Goal: Task Accomplishment & Management: Manage account settings

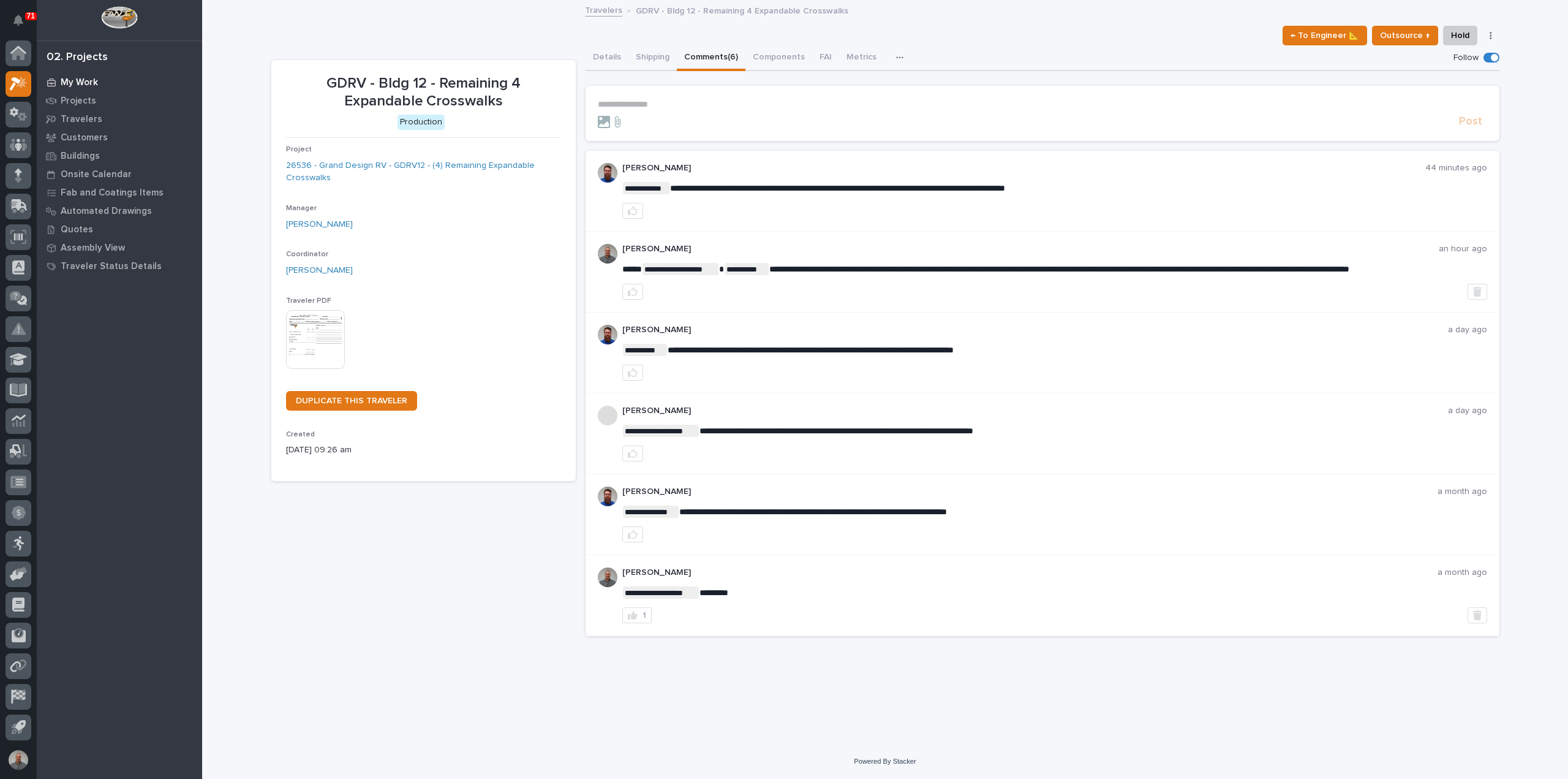
click at [87, 81] on p "My Work" at bounding box center [79, 83] width 37 height 11
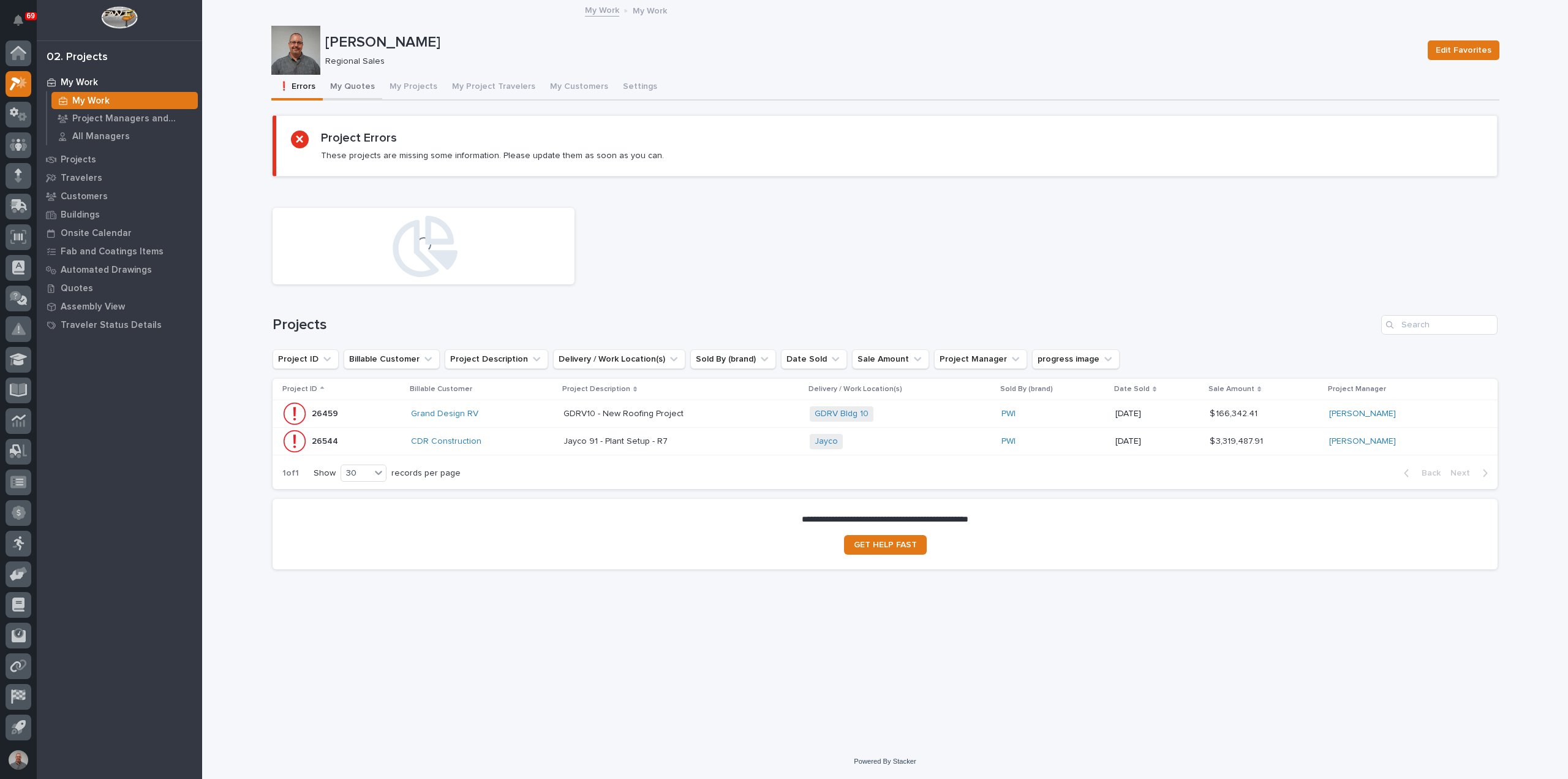
click at [361, 78] on button "My Quotes" at bounding box center [352, 88] width 59 height 26
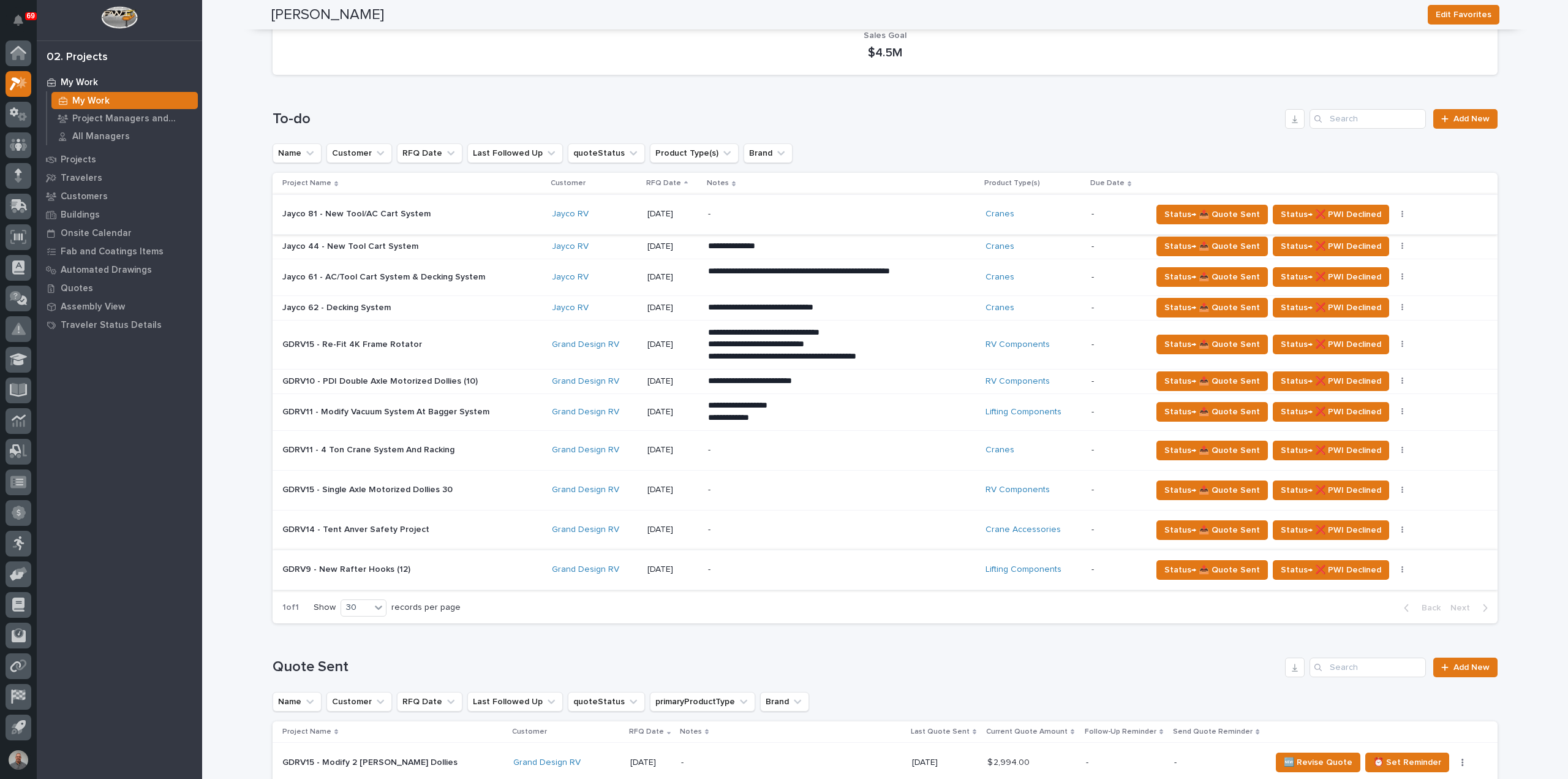
scroll to position [184, 0]
click at [1216, 569] on span "Status→ 📤 Quote Sent" at bounding box center [1212, 569] width 95 height 14
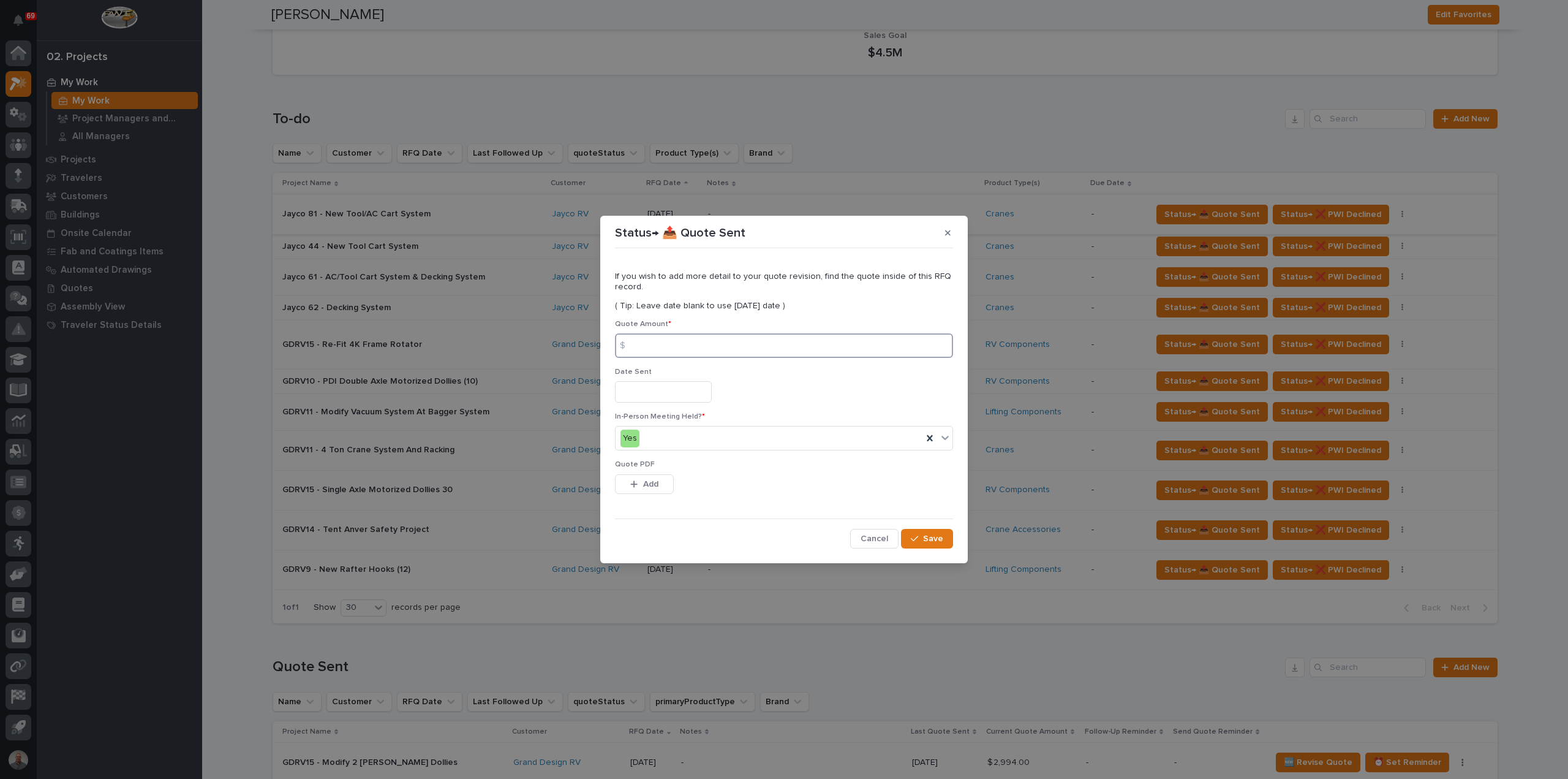
click at [664, 353] on input at bounding box center [784, 345] width 339 height 25
type input "2408"
click at [647, 392] on input "text" at bounding box center [664, 392] width 97 height 22
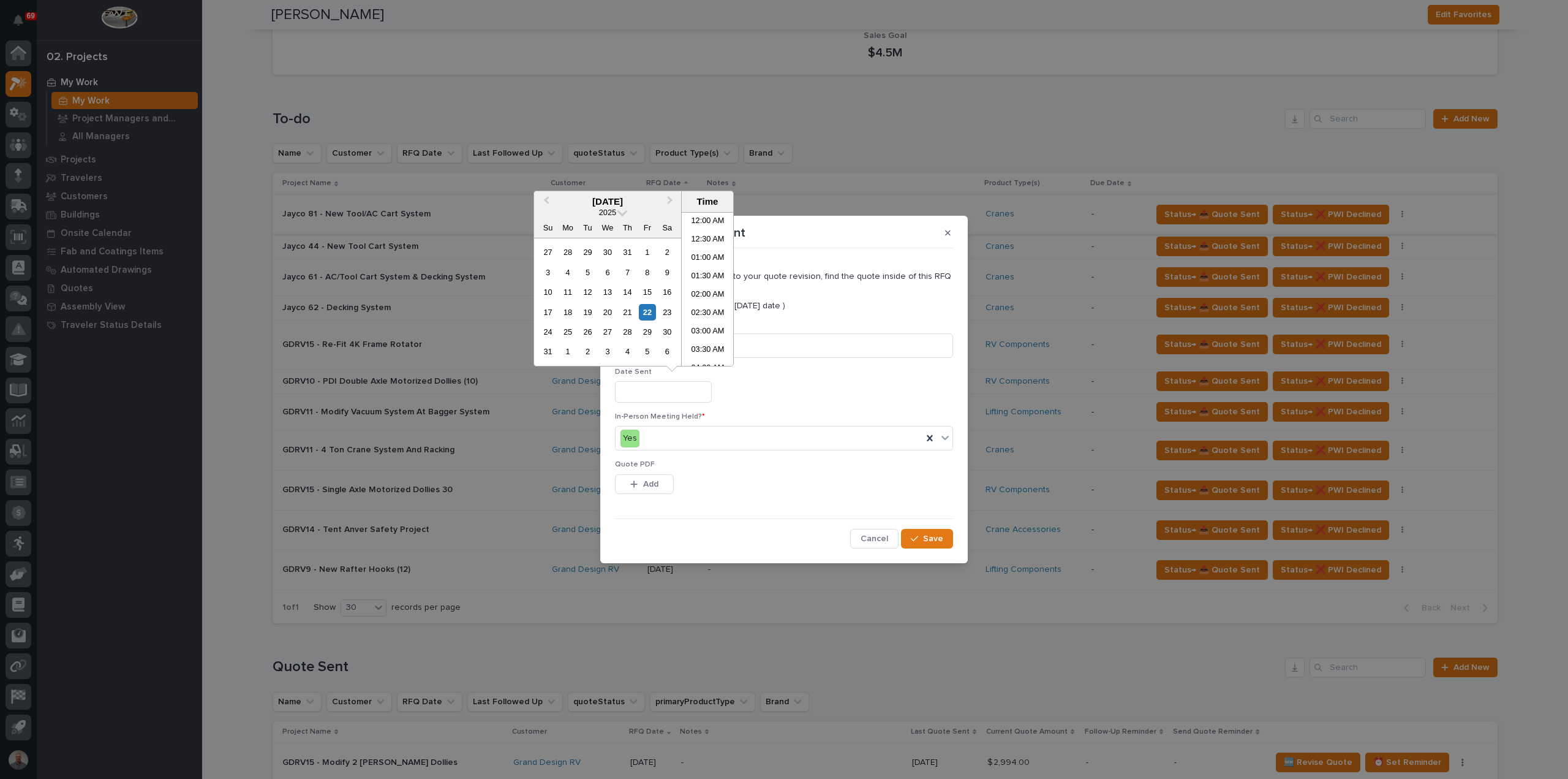
scroll to position [484, 0]
click at [610, 313] on div "20" at bounding box center [607, 311] width 16 height 16
type input "**********"
click at [653, 483] on span "Add" at bounding box center [650, 484] width 15 height 11
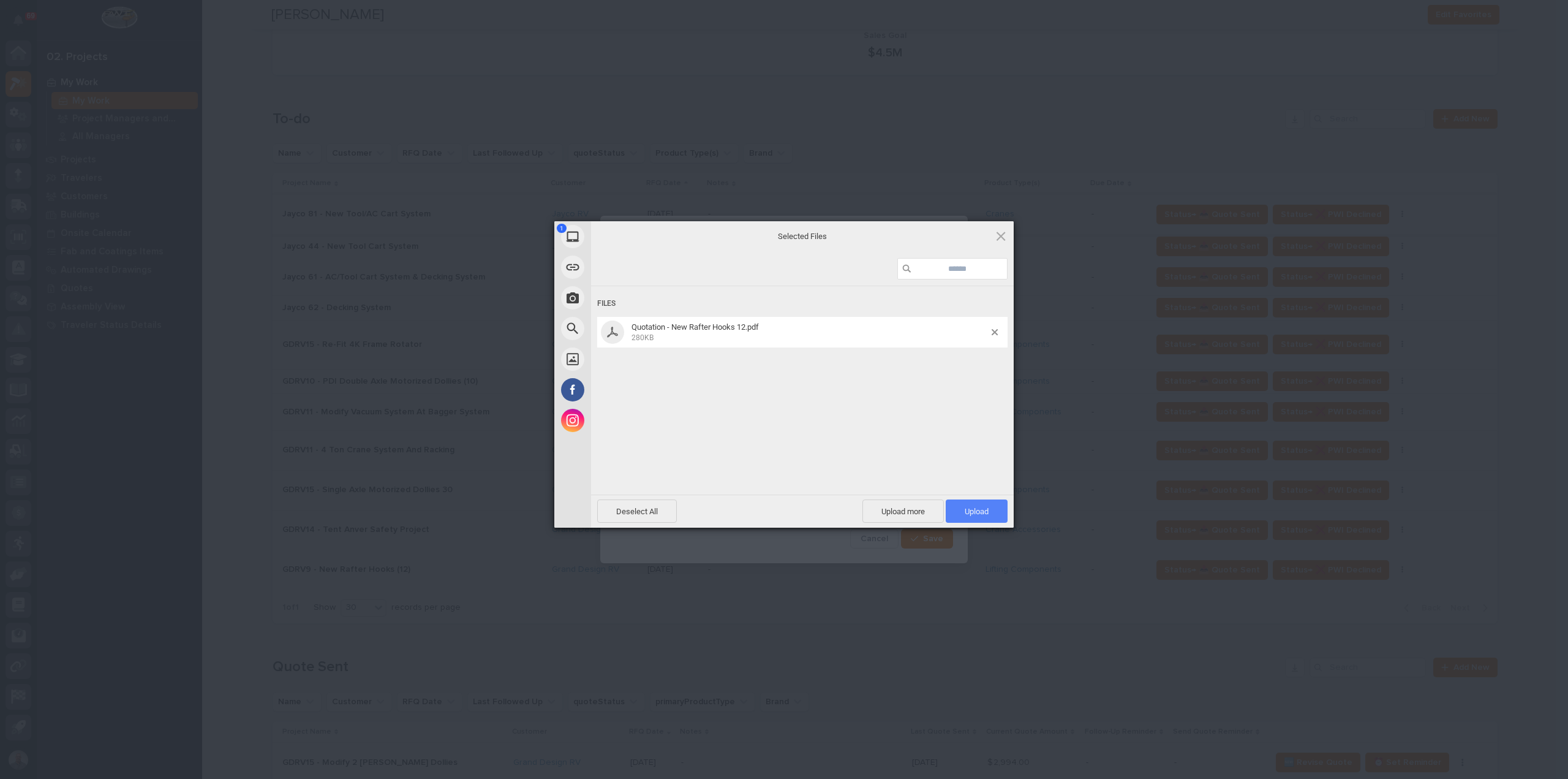
click at [975, 512] on span "Upload 1" at bounding box center [977, 512] width 24 height 10
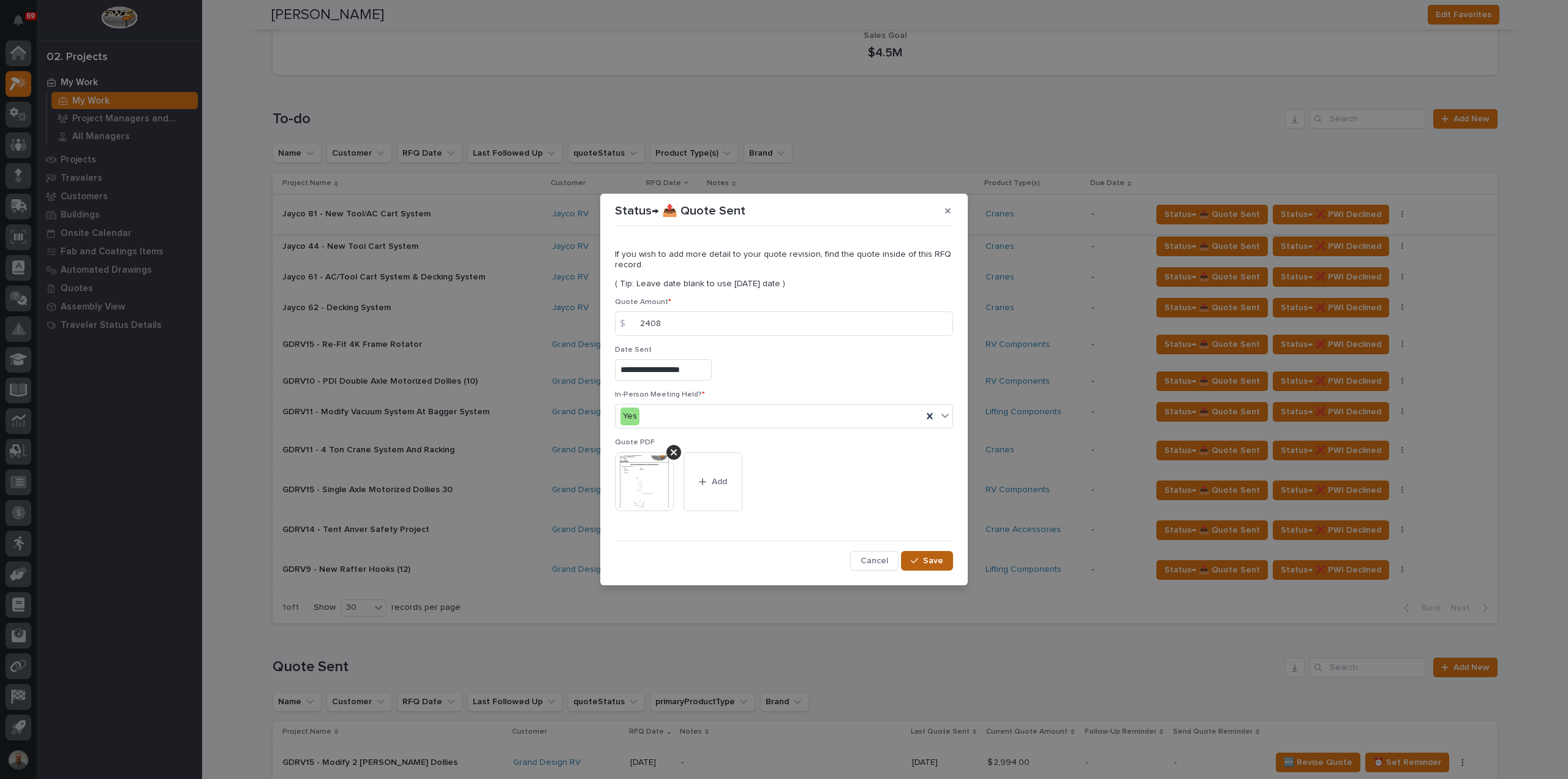
click at [915, 561] on icon "button" at bounding box center [915, 560] width 8 height 6
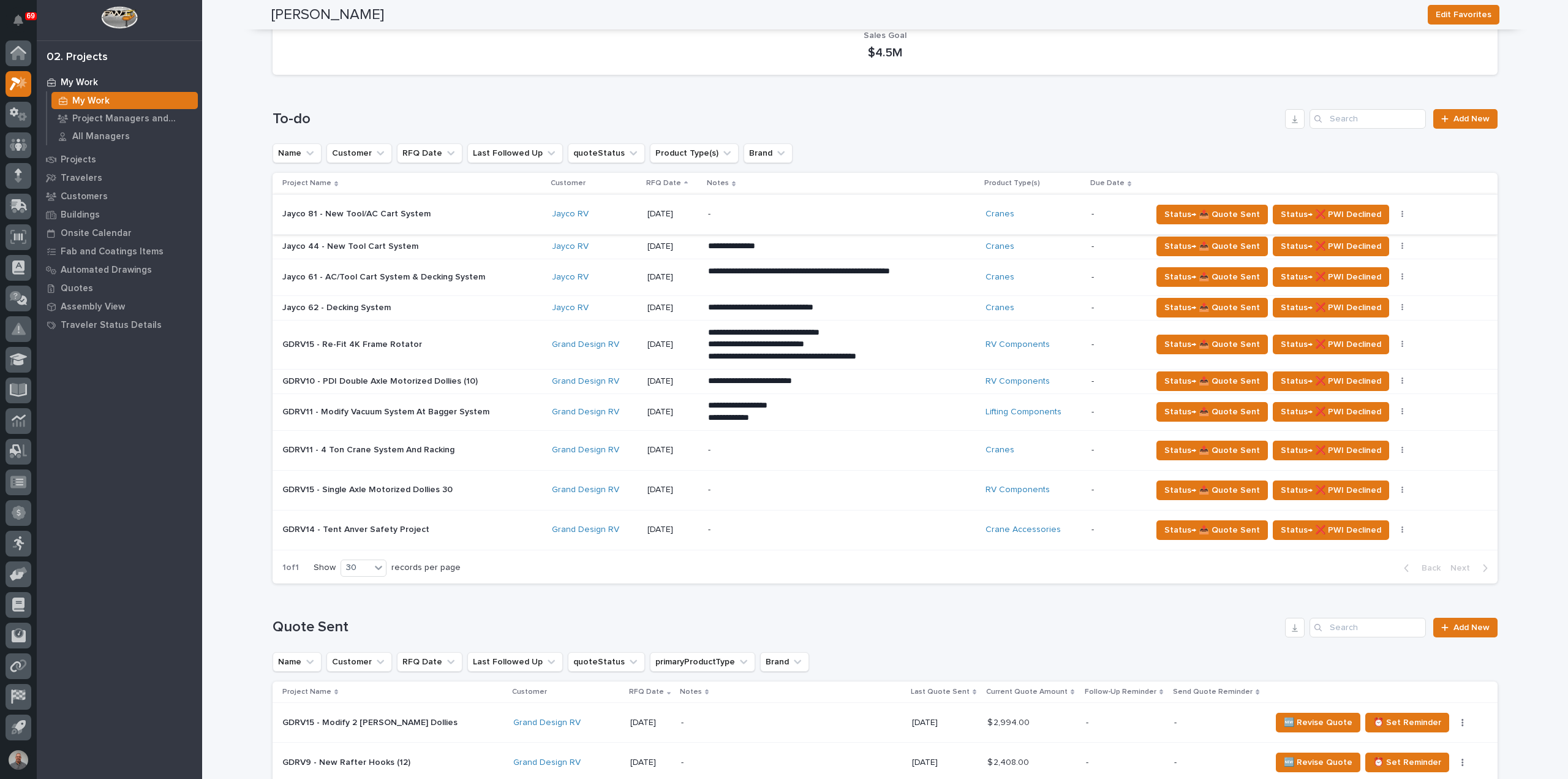
click at [505, 533] on div "GDRV14 - Tent Anver Safety Project GDRV14 - Tent Anver Safety Project" at bounding box center [412, 529] width 260 height 20
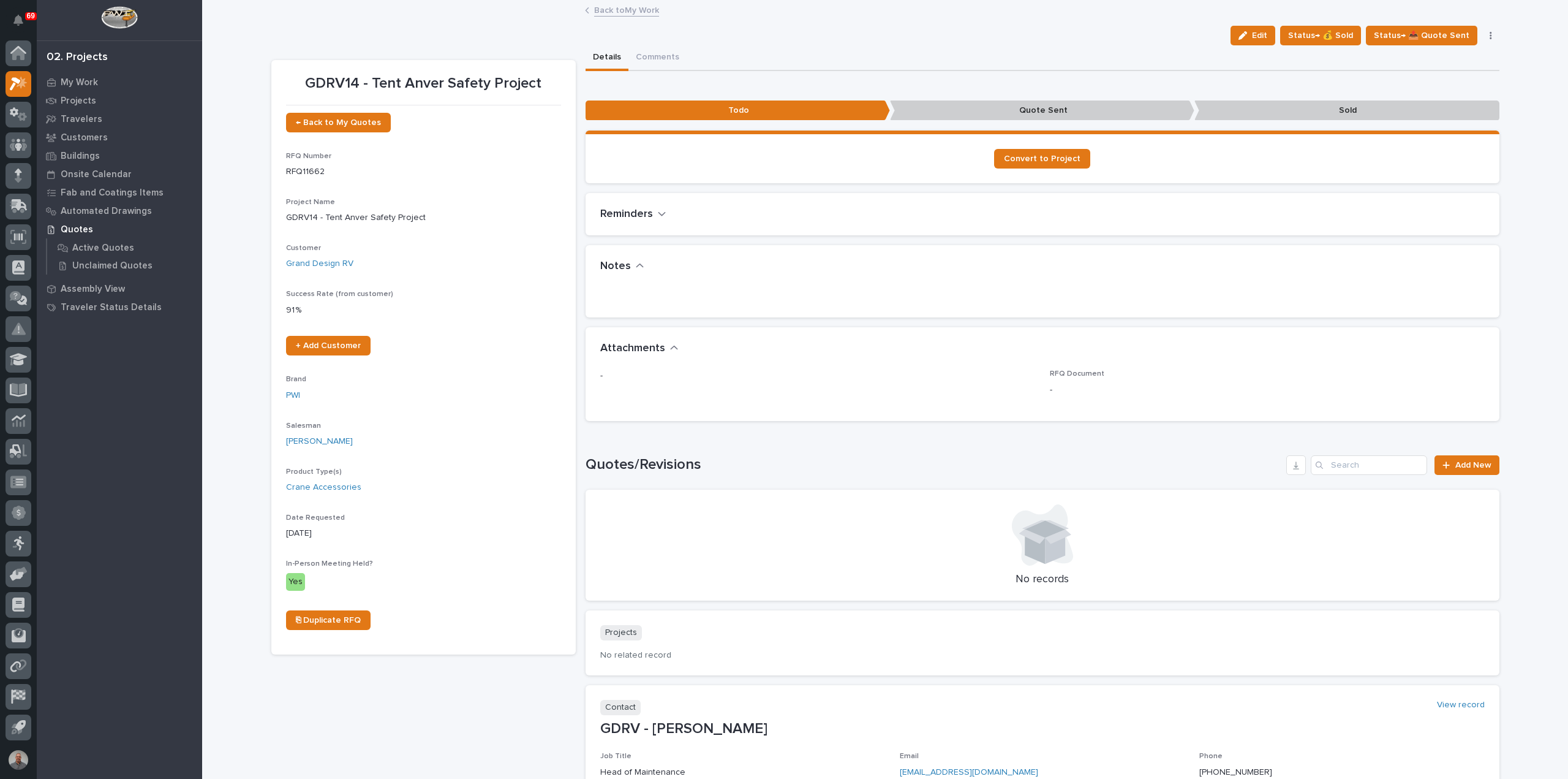
click at [1490, 33] on icon "button" at bounding box center [1491, 35] width 3 height 9
click at [1403, 199] on span "Delete" at bounding box center [1416, 198] width 27 height 11
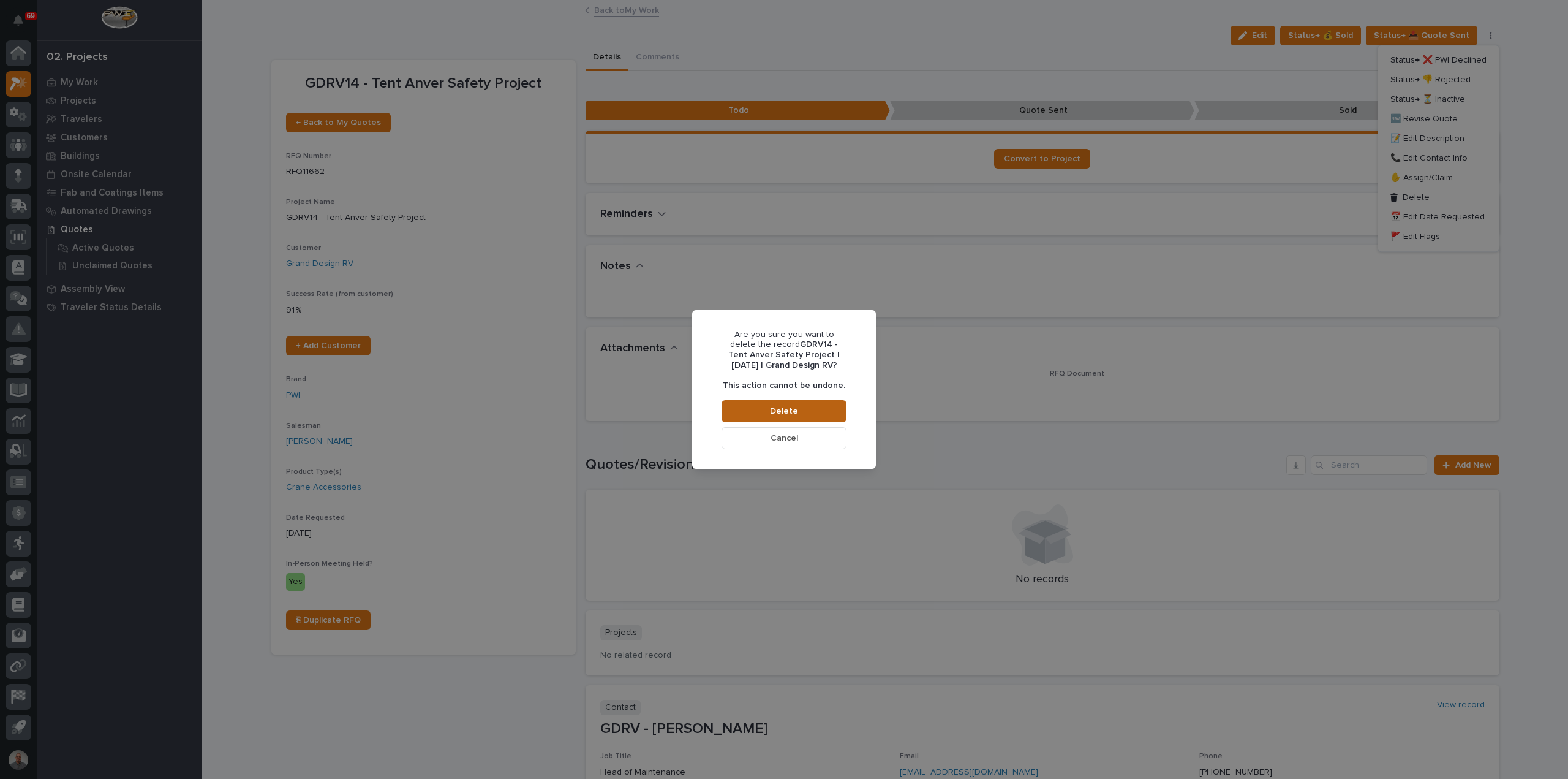
click at [788, 411] on span "Delete" at bounding box center [784, 411] width 29 height 11
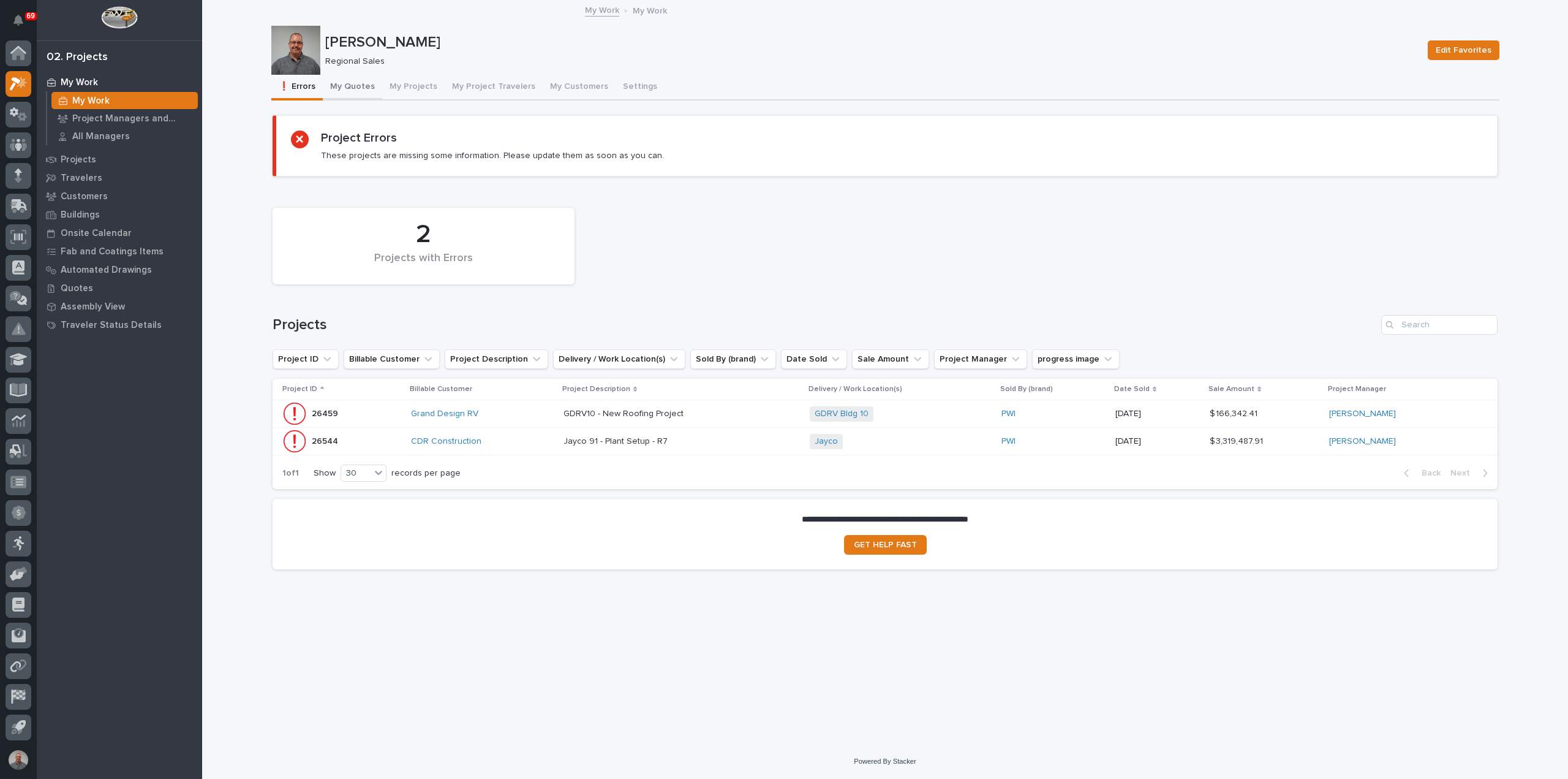
click at [350, 83] on button "My Quotes" at bounding box center [352, 88] width 59 height 26
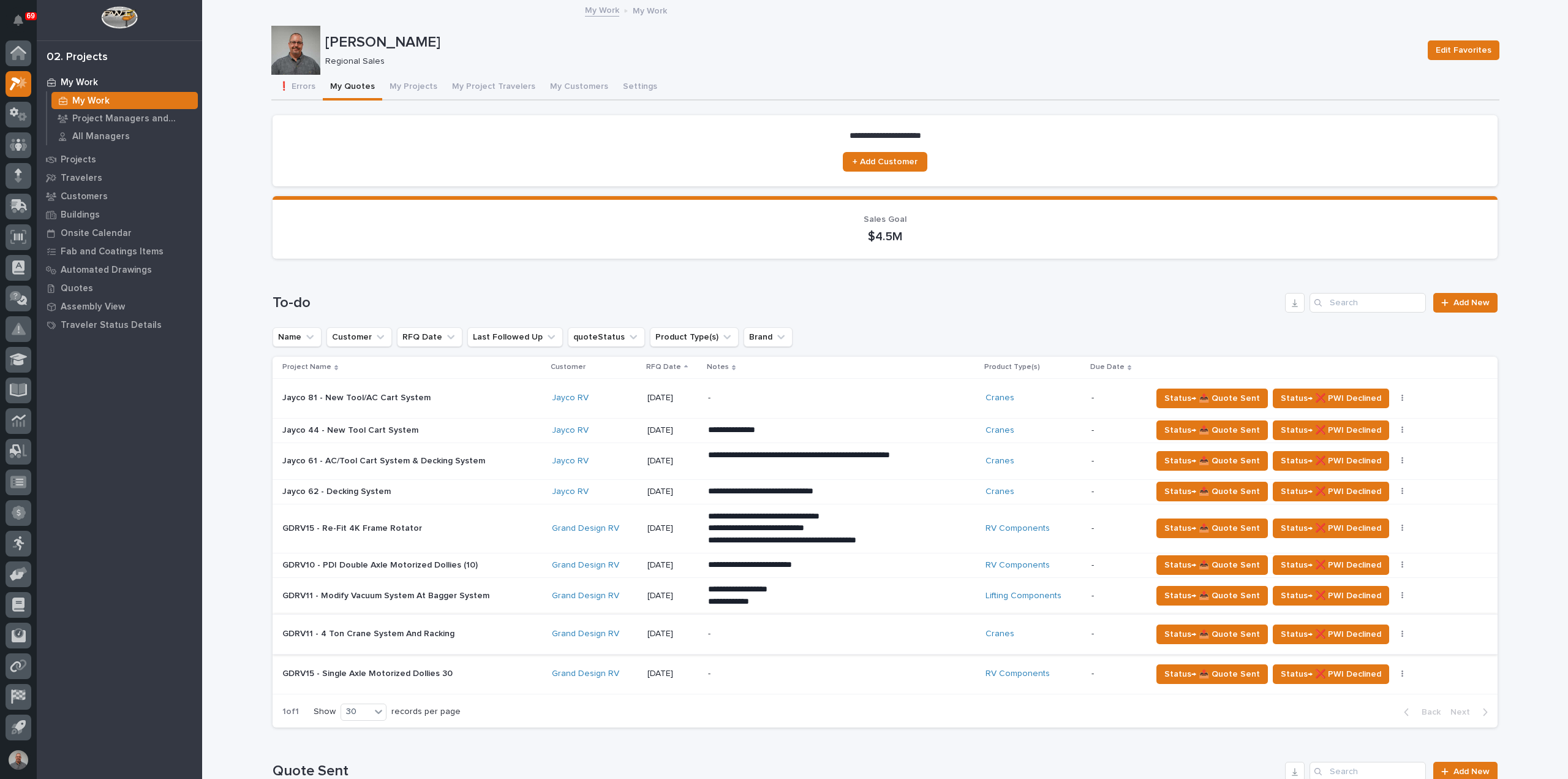
scroll to position [184, 0]
